Goal: Find specific page/section: Find specific page/section

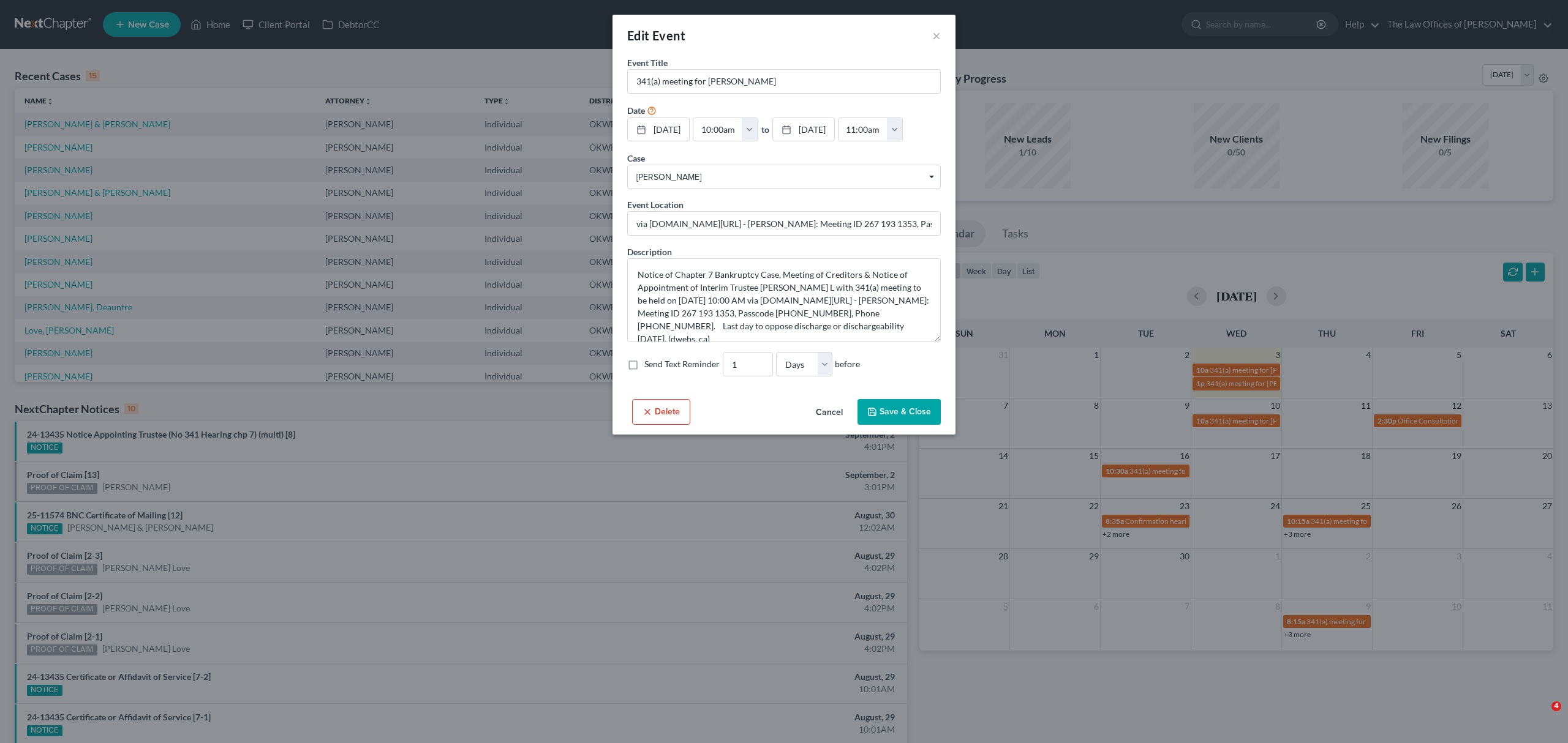
select select "Days"
click at [880, 417] on button "Save & Close" at bounding box center [899, 412] width 83 height 26
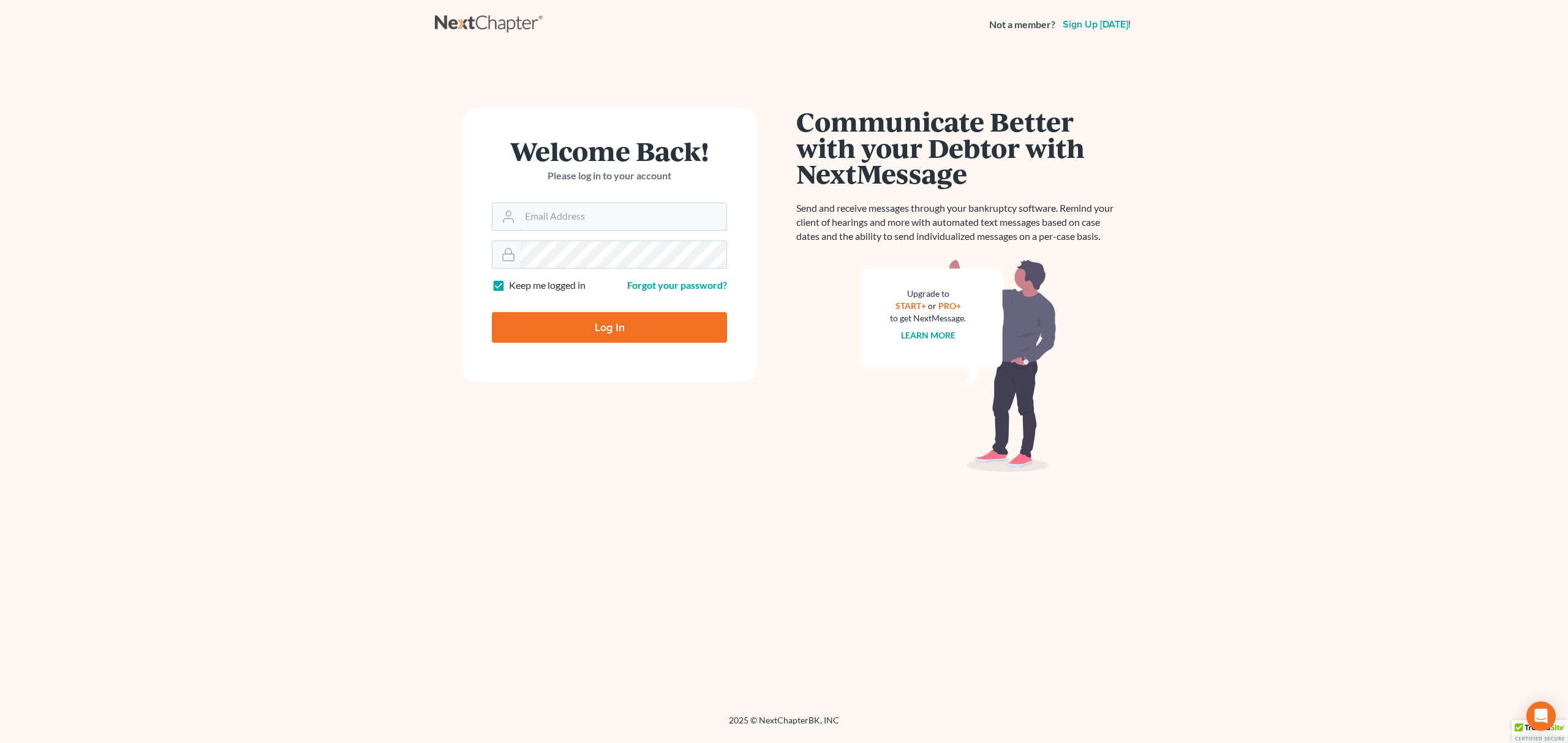
type input "marty@attorneyok.com"
click at [616, 321] on input "Log In" at bounding box center [610, 327] width 236 height 31
type input "Thinking..."
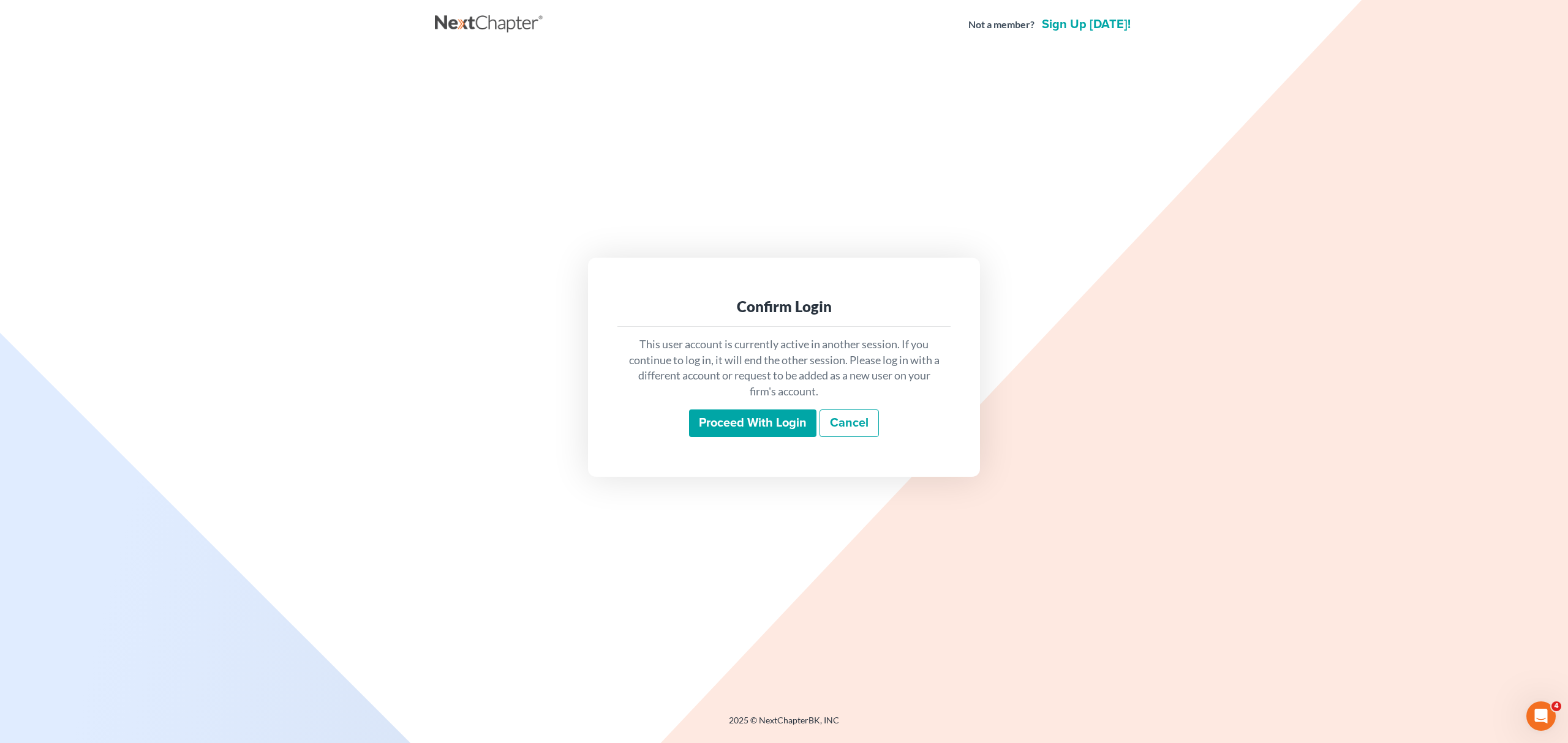
click at [727, 419] on input "Proceed with login" at bounding box center [753, 423] width 128 height 28
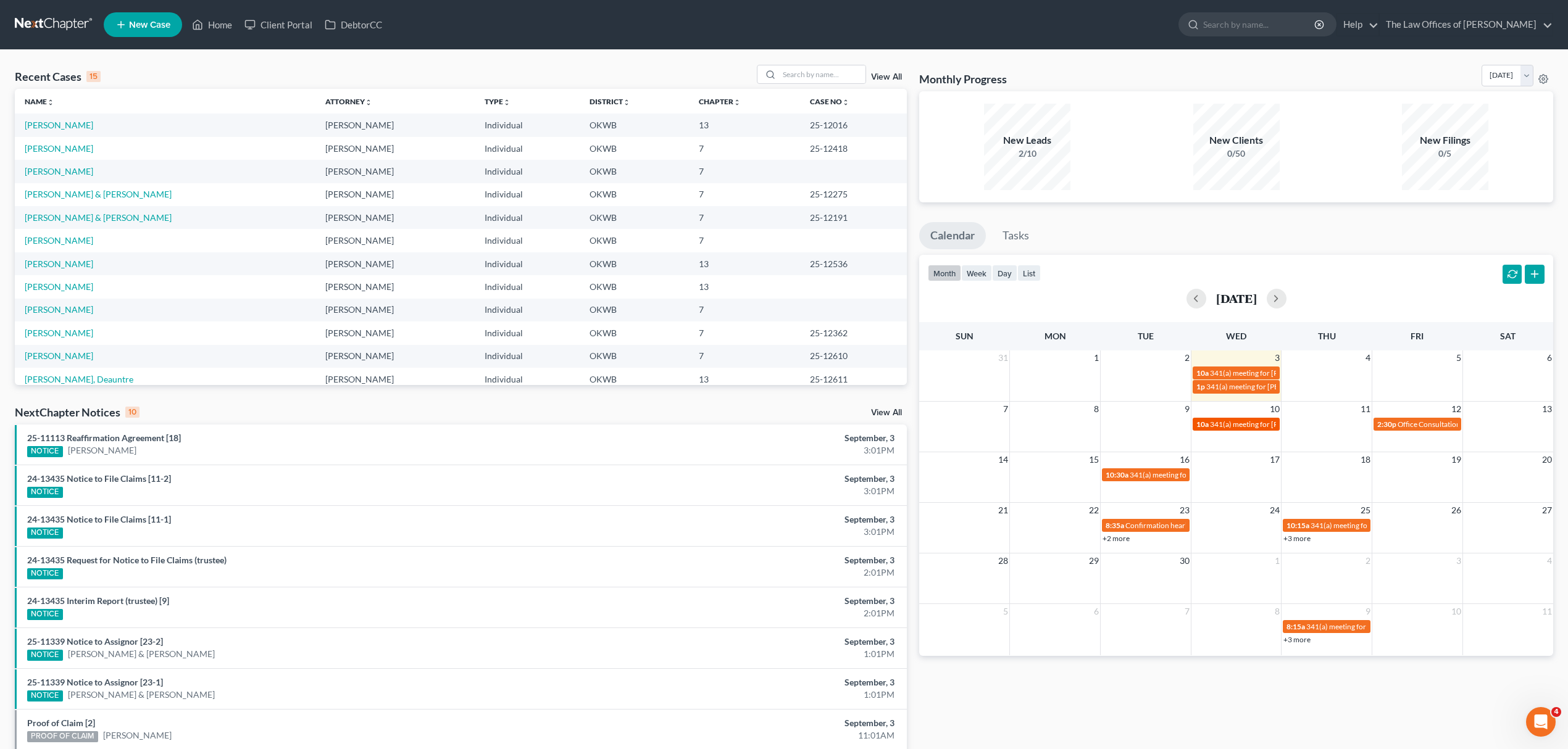
click at [1235, 427] on span "341(a) meeting for [PERSON_NAME] & [PERSON_NAME]" at bounding box center [1302, 425] width 184 height 9
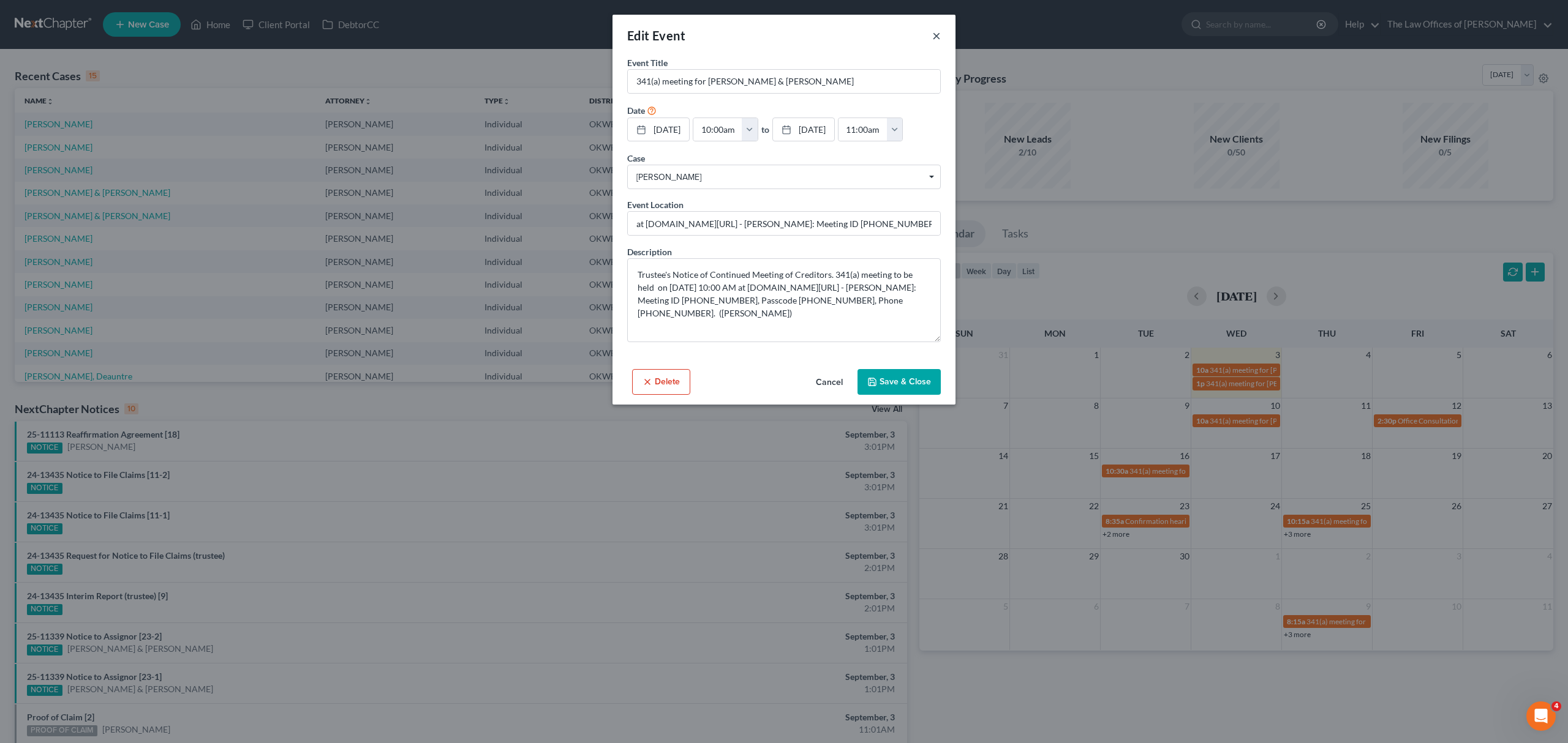
click at [932, 38] on button "×" at bounding box center [936, 35] width 8 height 15
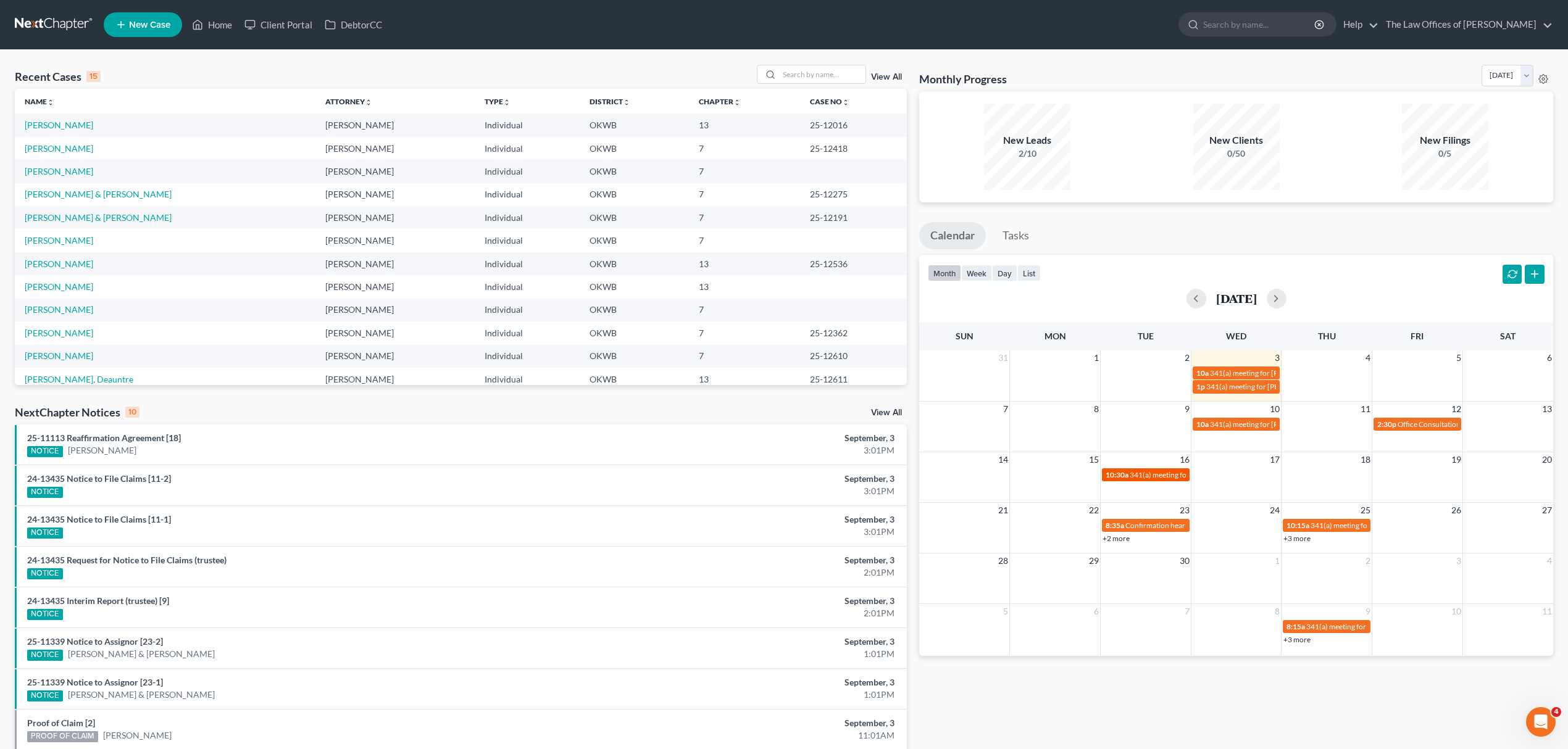
click at [1155, 477] on span "341(a) meeting for [PERSON_NAME]" at bounding box center [1189, 475] width 119 height 9
select select "Days"
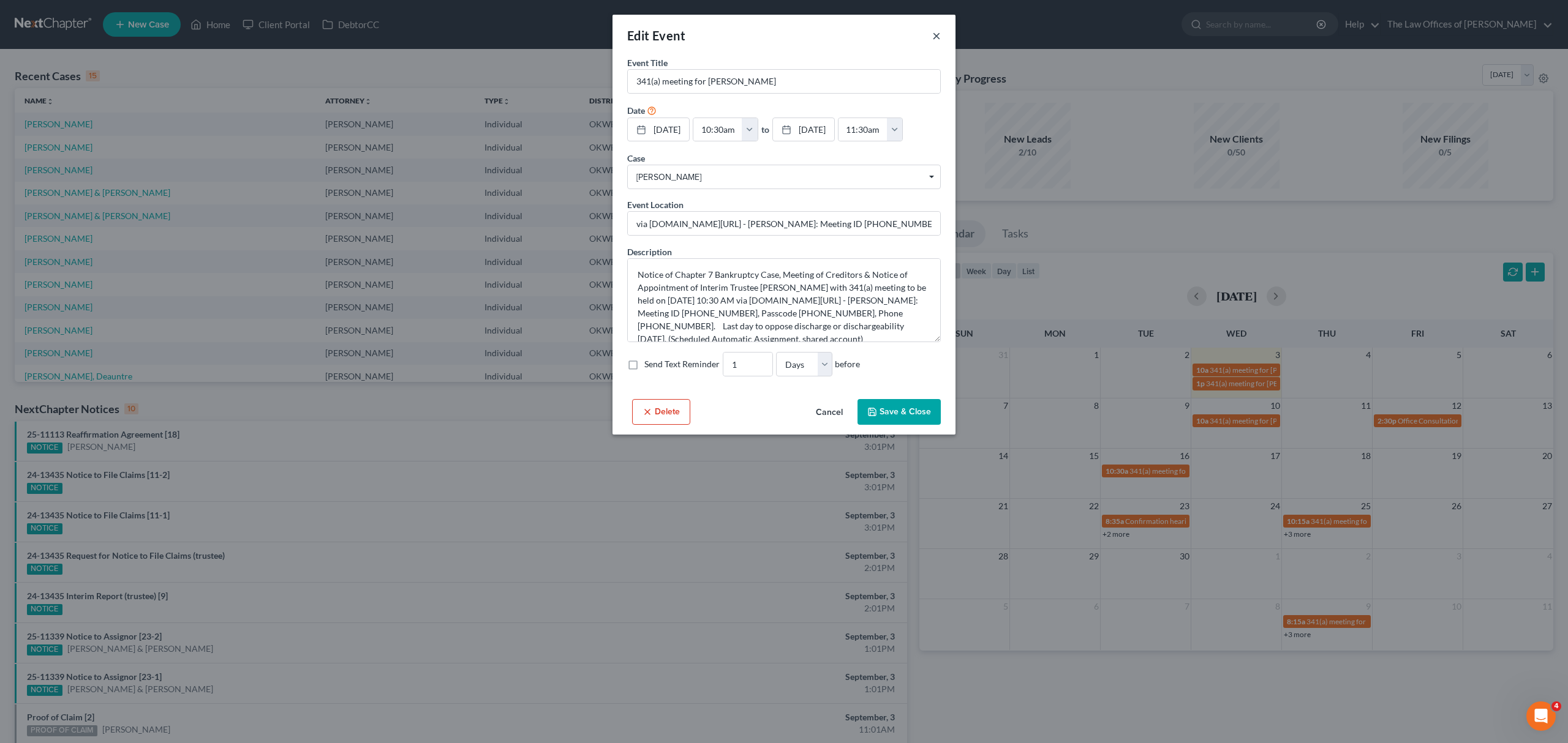
click at [935, 40] on button "×" at bounding box center [936, 35] width 8 height 15
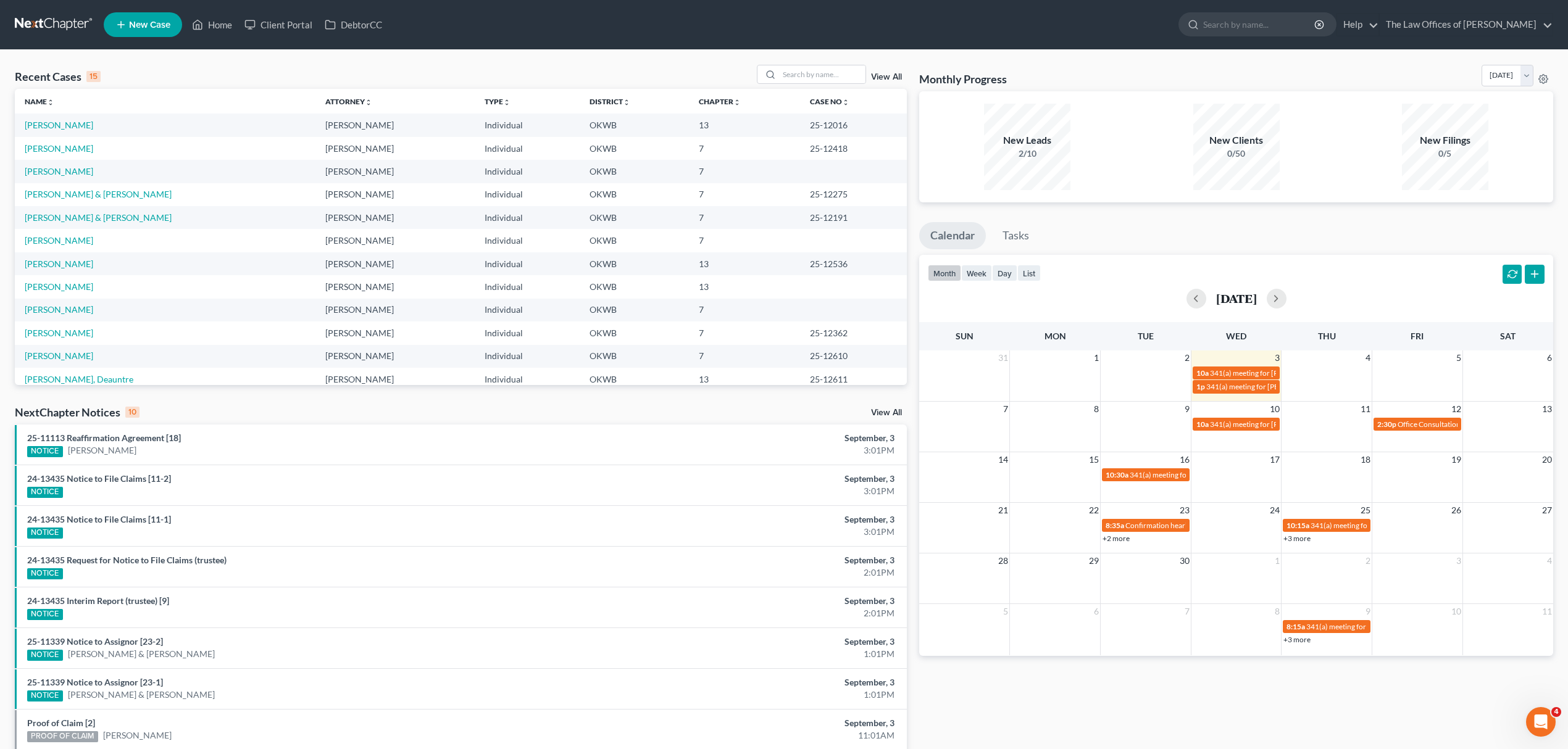
click at [1114, 539] on link "+2 more" at bounding box center [1115, 539] width 27 height 9
click at [1294, 537] on link "+3 more" at bounding box center [1297, 539] width 27 height 9
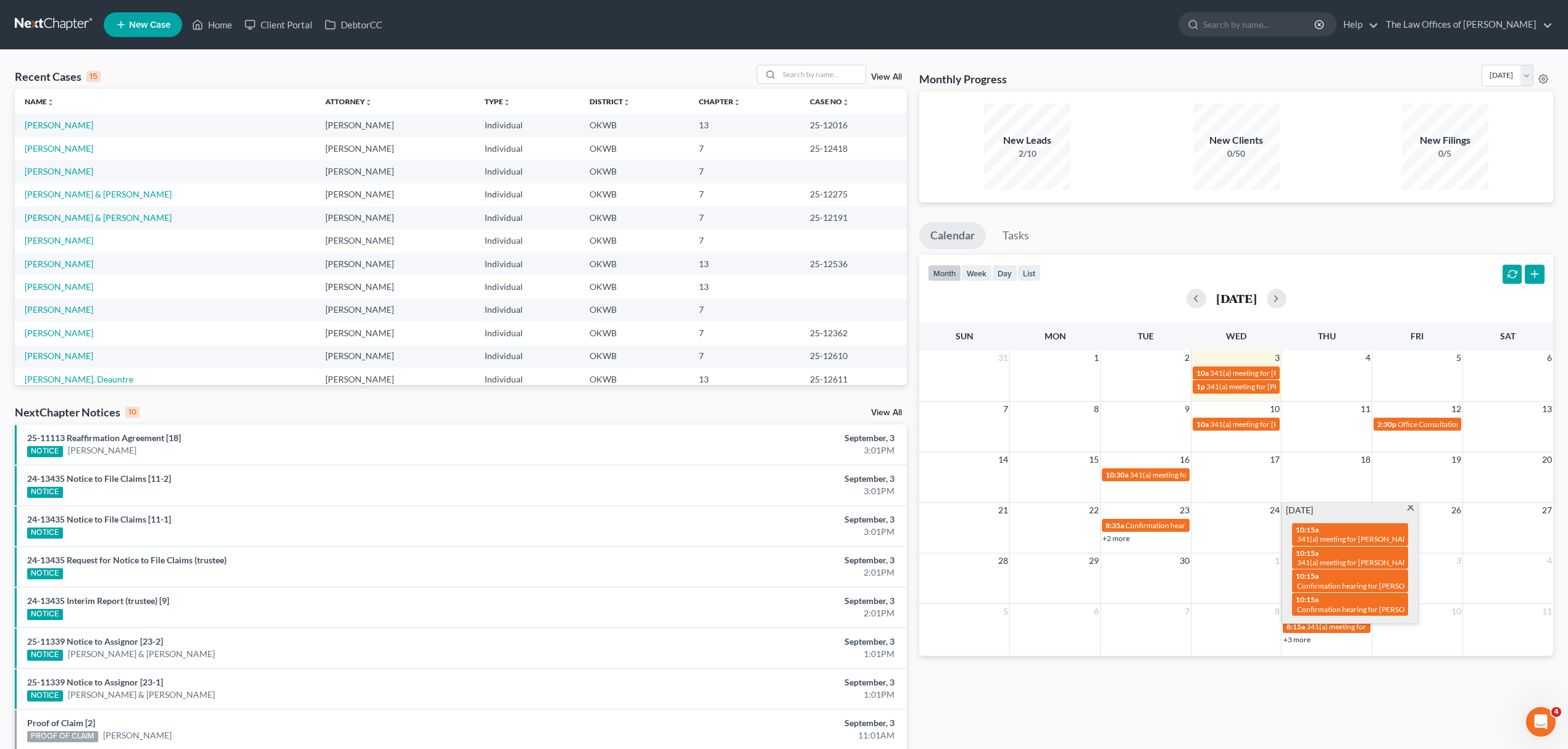
click at [1334, 474] on td at bounding box center [1327, 474] width 91 height 14
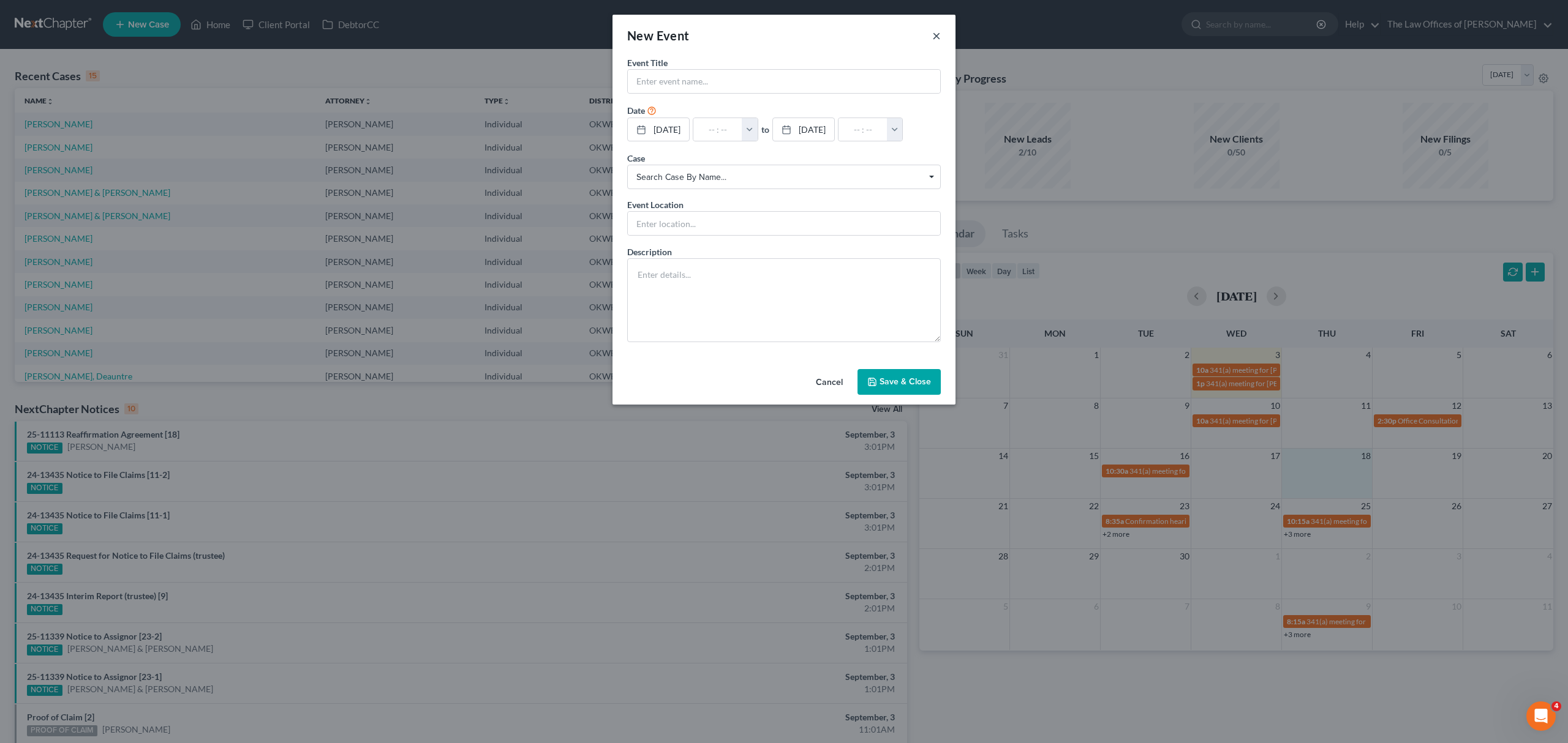
click at [940, 37] on button "×" at bounding box center [936, 35] width 8 height 15
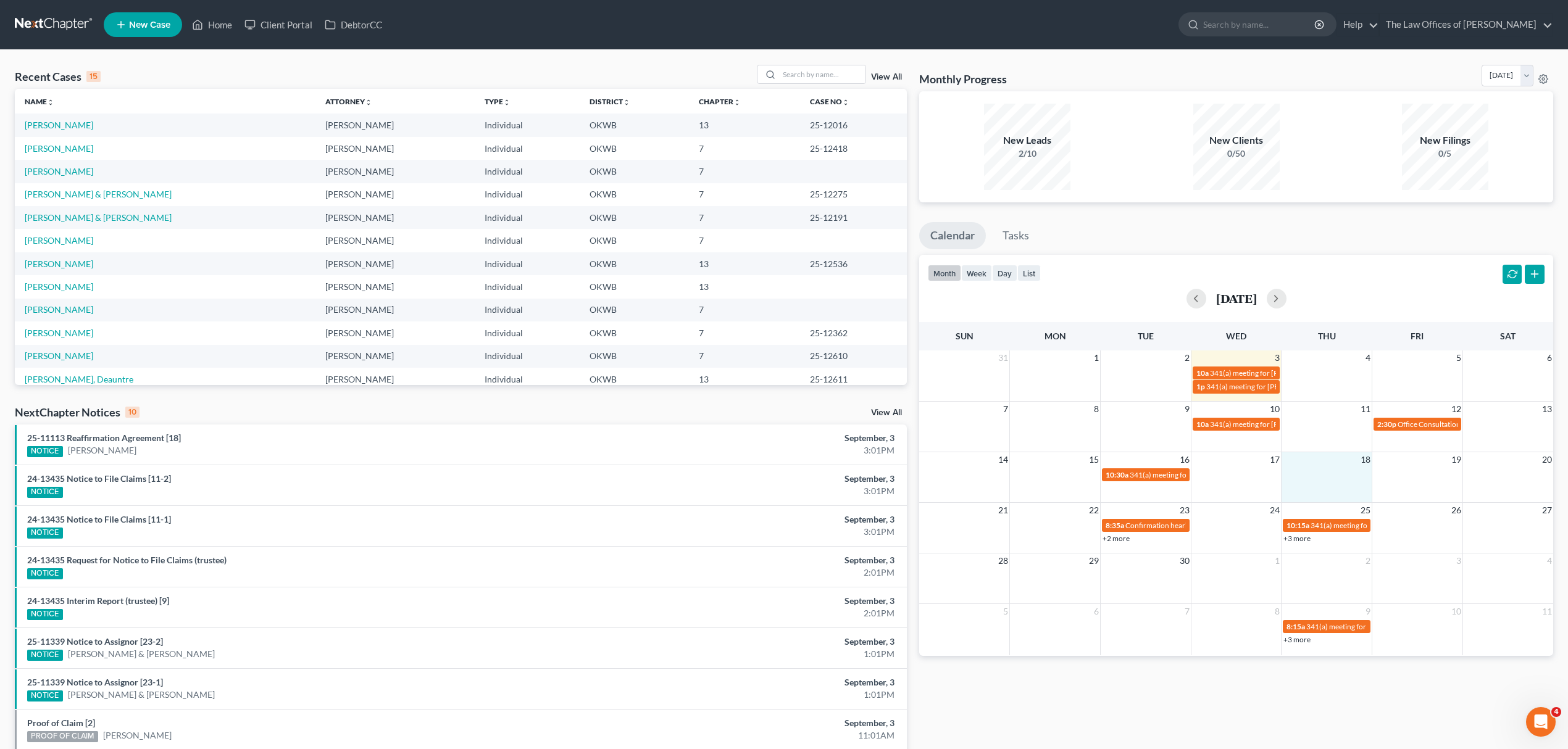
click at [1287, 637] on link "+3 more" at bounding box center [1297, 640] width 27 height 9
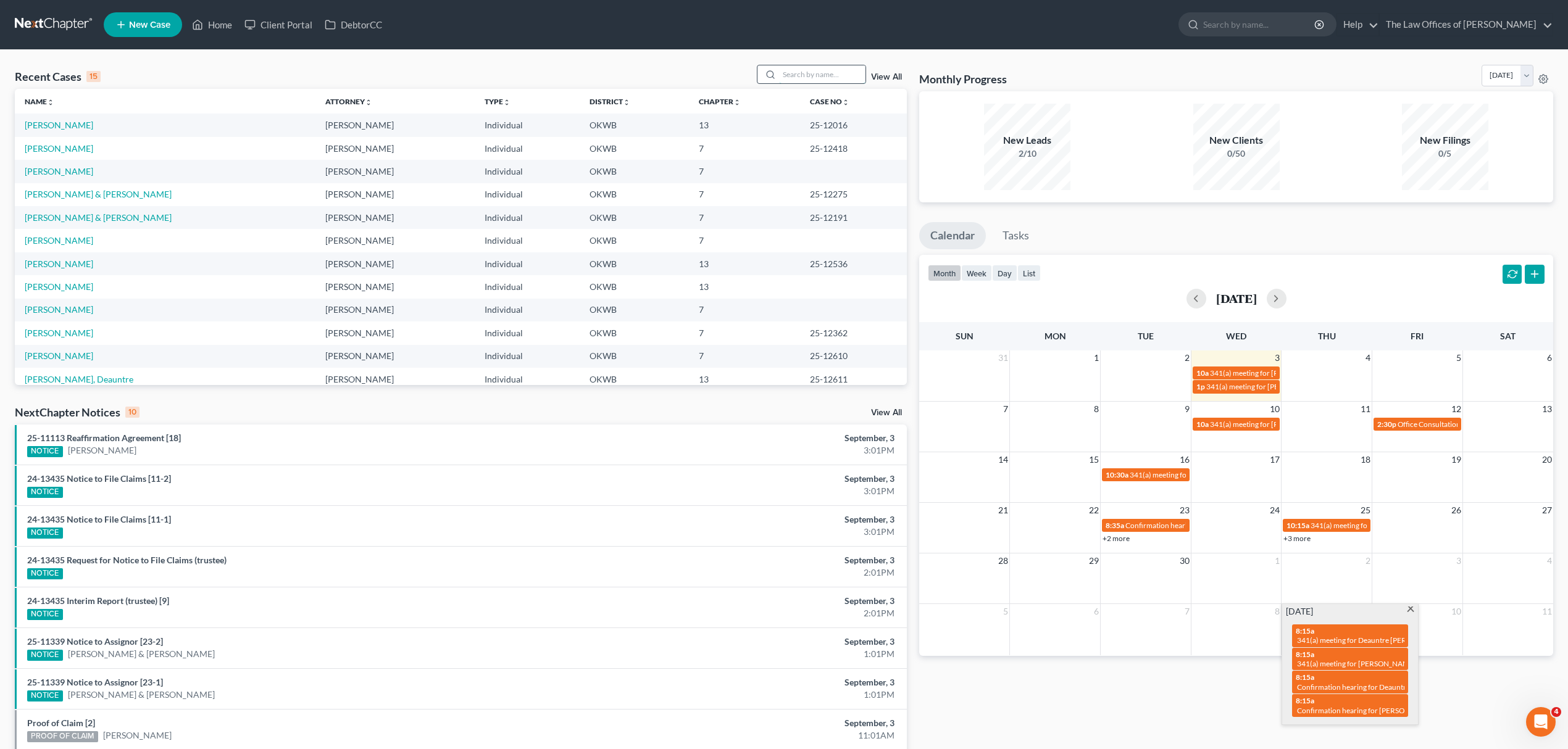
click at [799, 70] on input "search" at bounding box center [823, 74] width 86 height 18
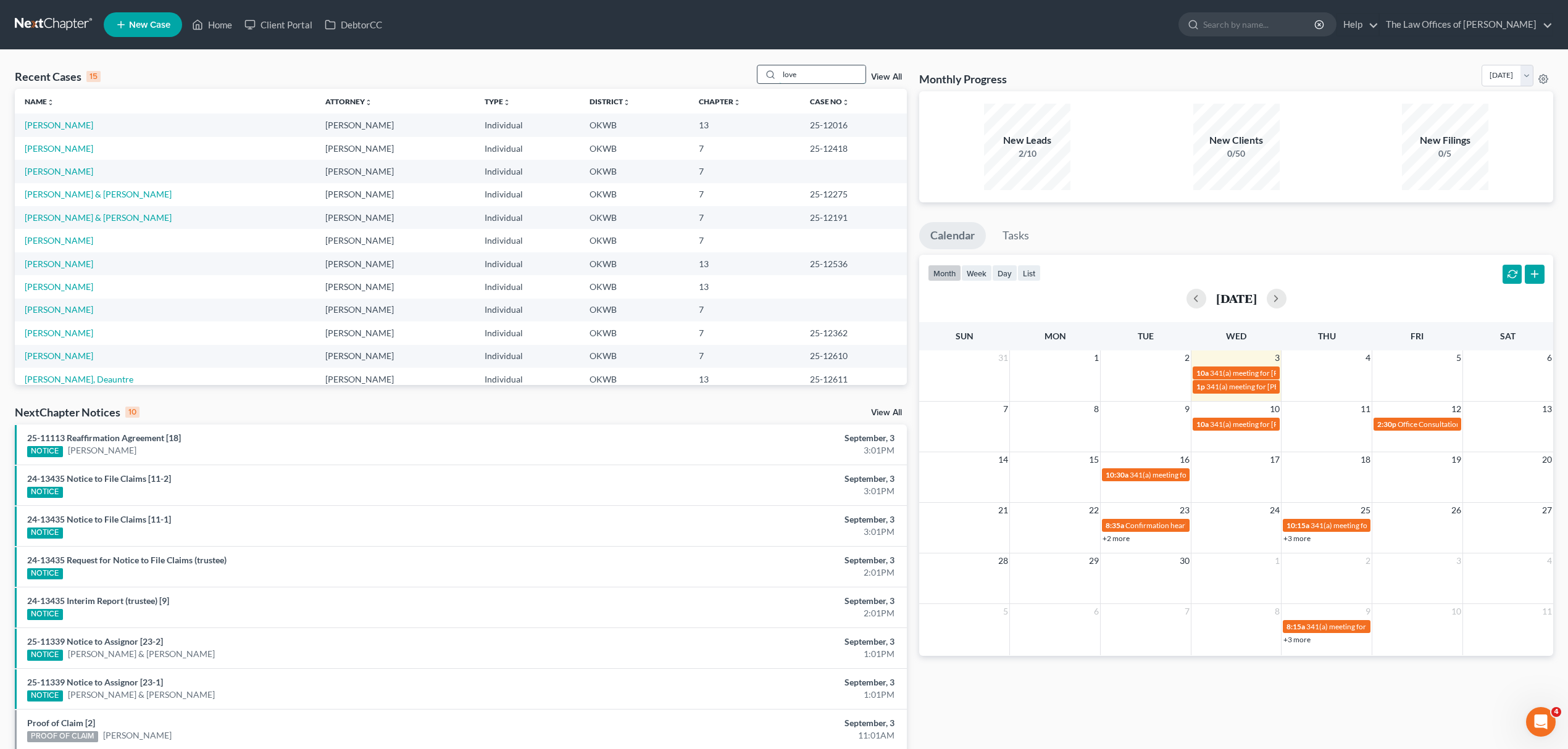
type input "love"
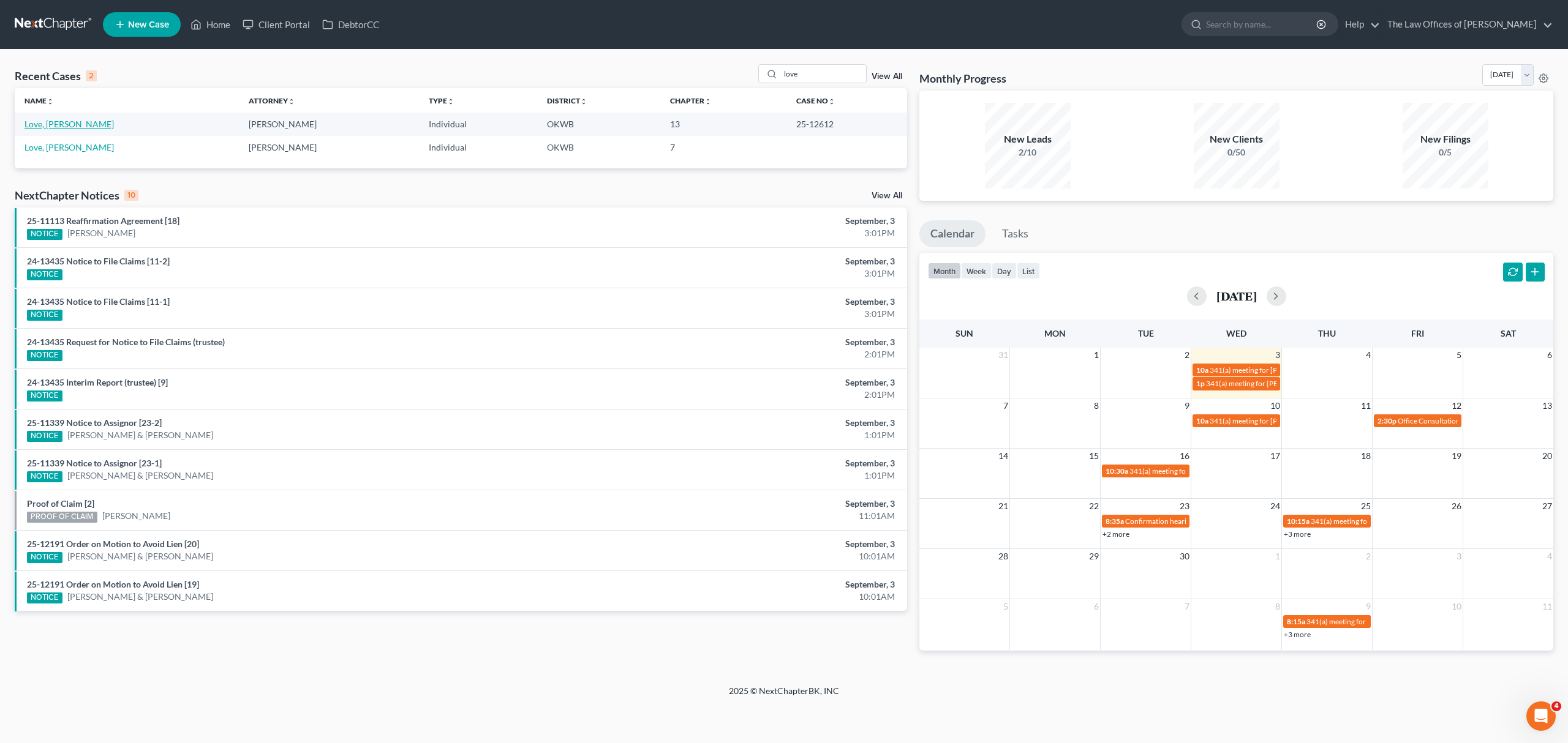
click at [44, 126] on link "Love, [PERSON_NAME]" at bounding box center [69, 124] width 89 height 11
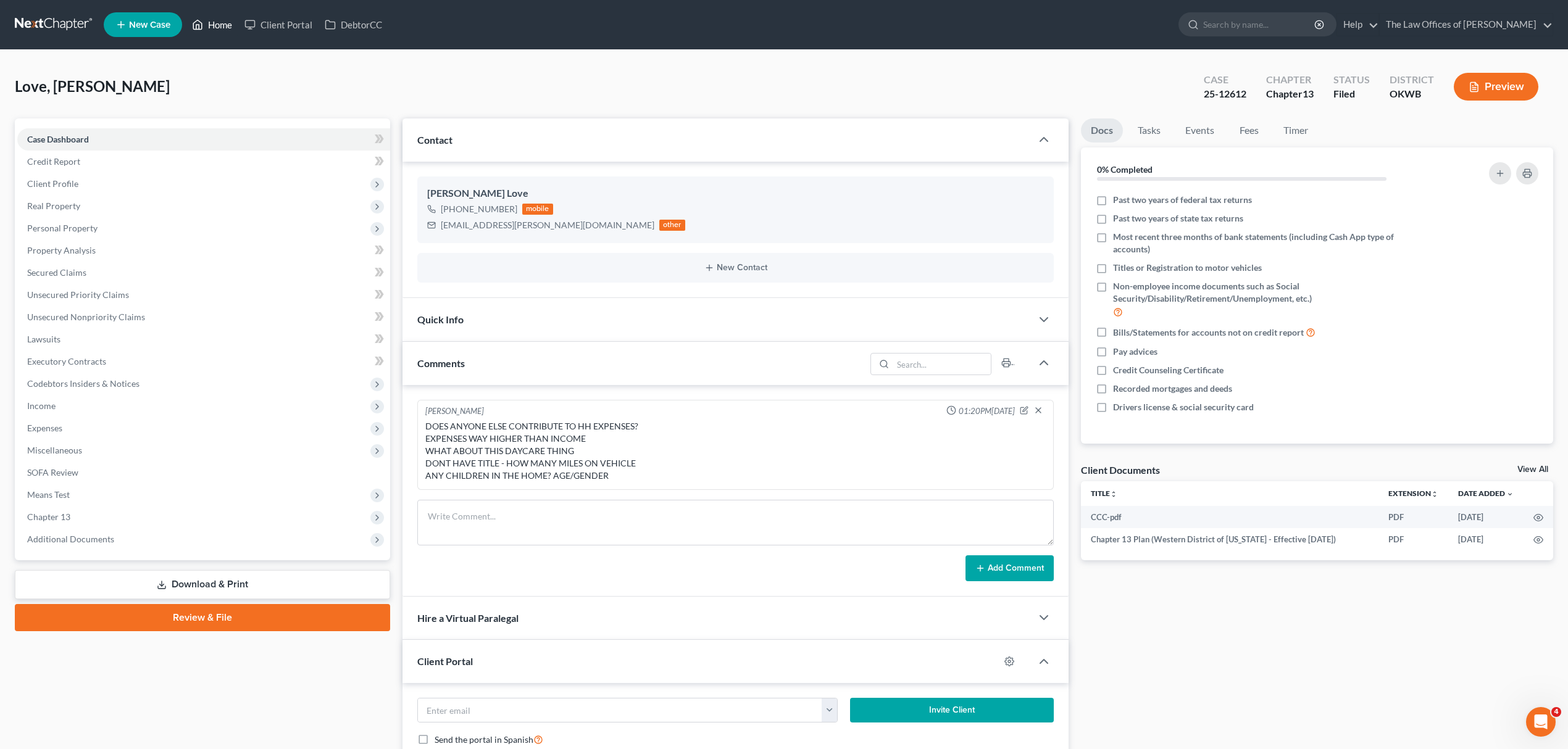
click at [213, 28] on link "Home" at bounding box center [212, 25] width 52 height 22
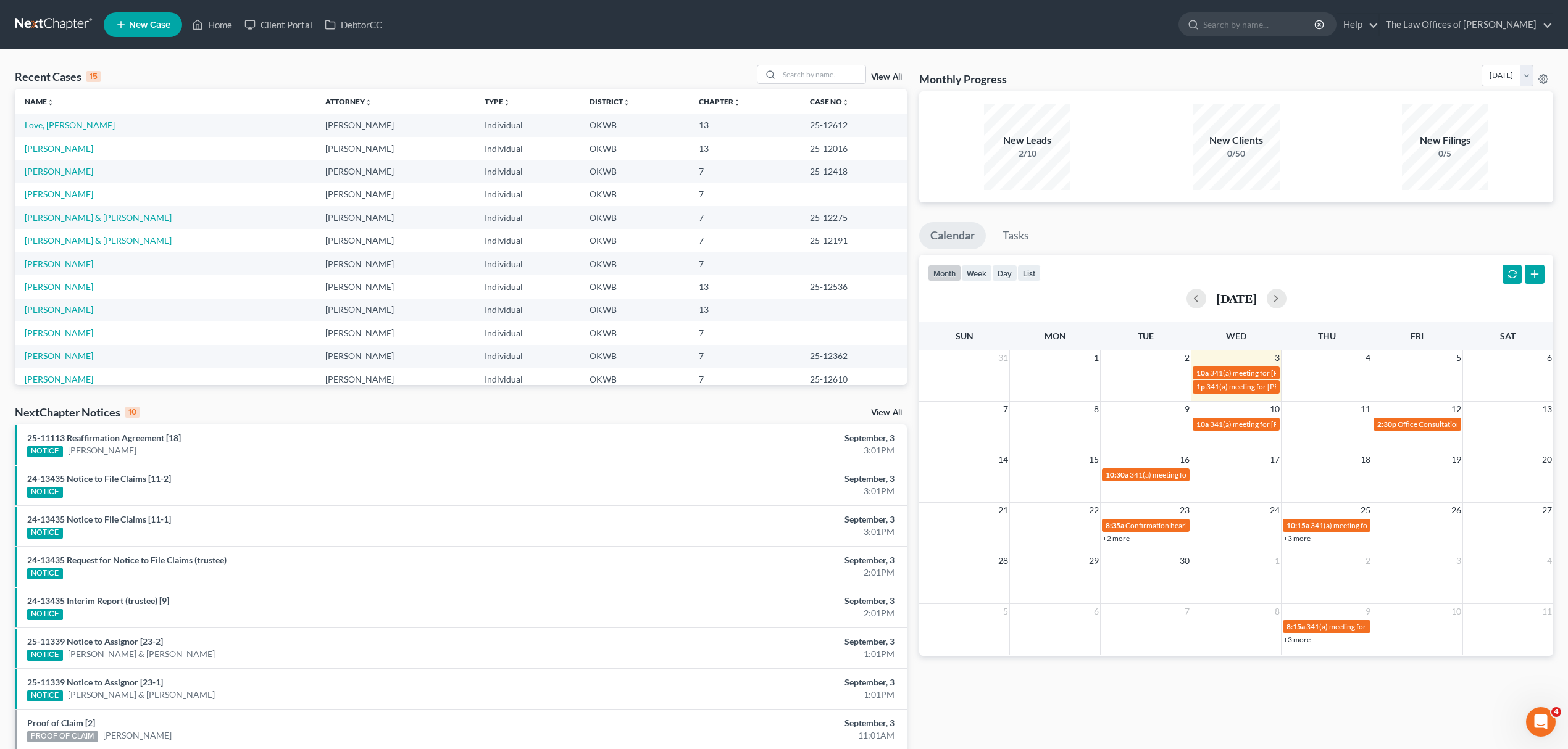
click at [62, 119] on td "Love, [PERSON_NAME]" at bounding box center [165, 125] width 301 height 23
click at [62, 119] on link "Love, [PERSON_NAME]" at bounding box center [69, 125] width 90 height 11
